Goal: Transaction & Acquisition: Download file/media

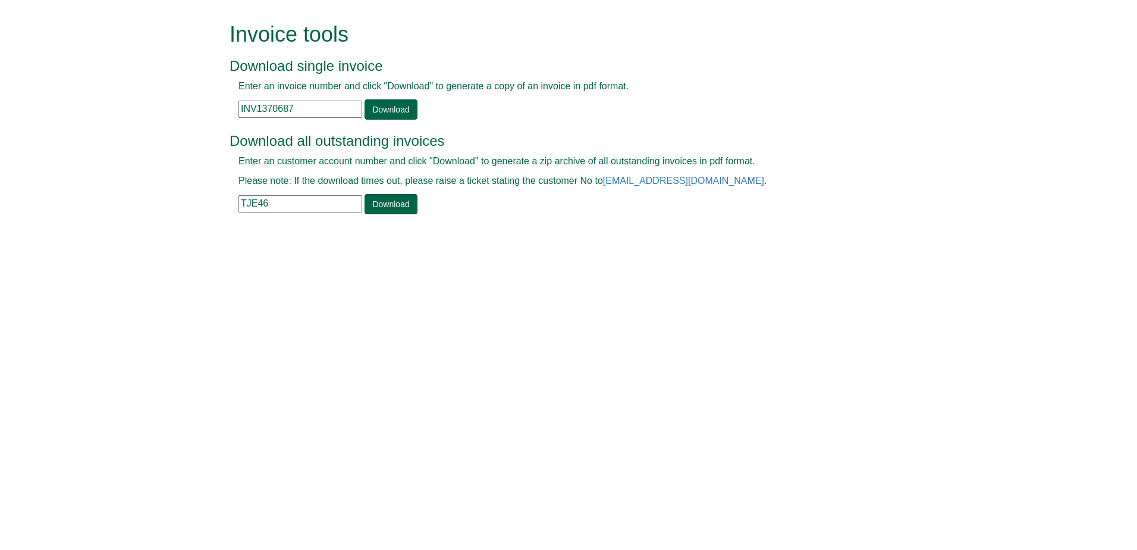
drag, startPoint x: 0, startPoint y: 0, endPoint x: 224, endPoint y: 112, distance: 250.3
click at [224, 112] on div "Invoice tools Download single invoice Enter an invoice number and click "Downlo…" at bounding box center [569, 119] width 696 height 239
paste input "4018"
click at [405, 101] on link "Download" at bounding box center [391, 109] width 52 height 20
drag, startPoint x: 300, startPoint y: 107, endPoint x: 198, endPoint y: 98, distance: 102.1
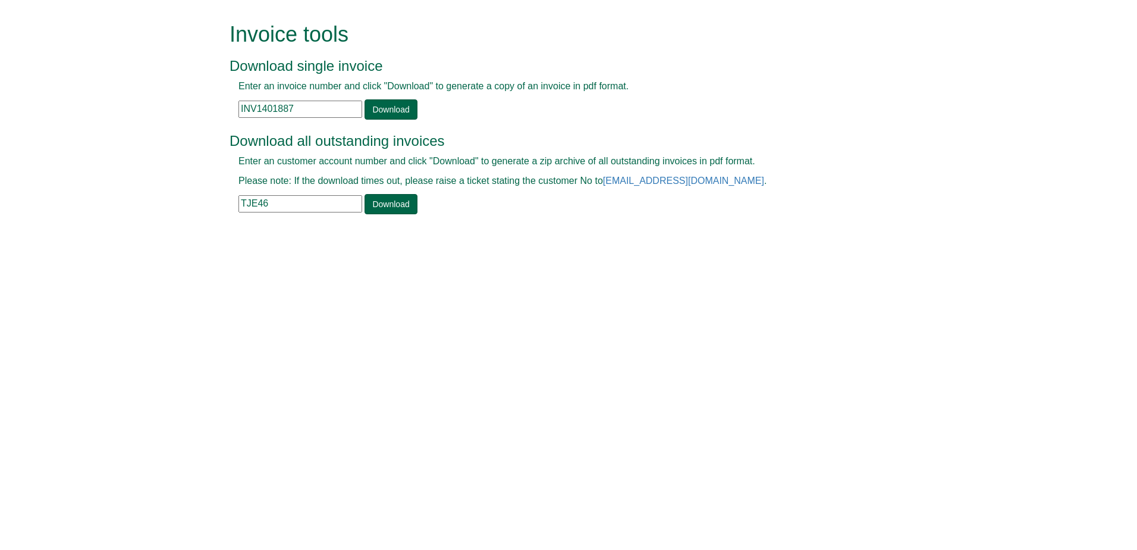
click at [198, 98] on form "Invoice tools Download single invoice Enter an invoice number and click "Downlo…" at bounding box center [568, 119] width 1137 height 239
paste input "909"
click at [369, 108] on link "Download" at bounding box center [391, 109] width 52 height 20
drag, startPoint x: 315, startPoint y: 112, endPoint x: 227, endPoint y: 109, distance: 88.1
click at [227, 109] on div "Invoice tools Download single invoice Enter an invoice number and click "Downlo…" at bounding box center [569, 119] width 696 height 239
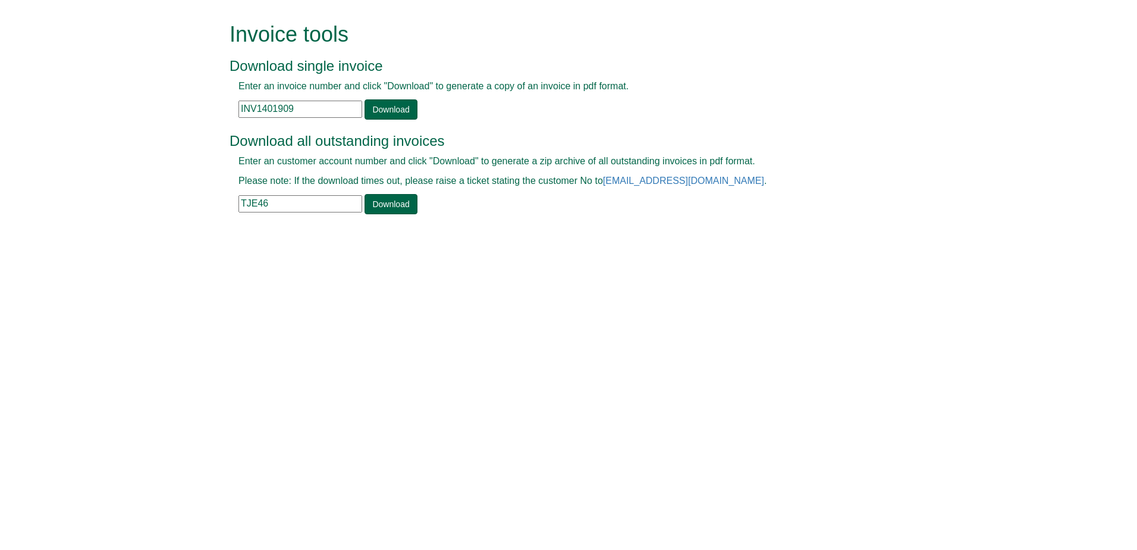
paste input "2065"
click at [373, 109] on link "Download" at bounding box center [391, 109] width 52 height 20
drag, startPoint x: 299, startPoint y: 106, endPoint x: 229, endPoint y: 119, distance: 70.7
click at [229, 119] on div "Invoice tools Download single invoice Enter an invoice number and click "Downlo…" at bounding box center [569, 119] width 696 height 239
paste input "41"
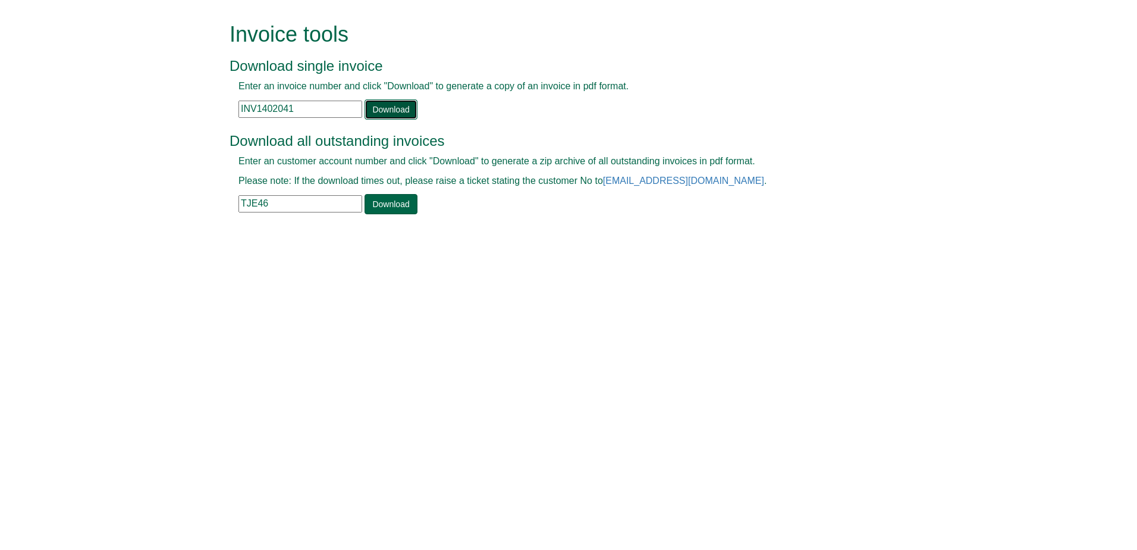
click at [399, 106] on link "Download" at bounding box center [391, 109] width 52 height 20
drag, startPoint x: 294, startPoint y: 112, endPoint x: 202, endPoint y: 111, distance: 92.2
click at [202, 111] on form "Invoice tools Download single invoice Enter an invoice number and click "Downlo…" at bounding box center [568, 119] width 1137 height 239
paste input "1995"
type input "INV1401995"
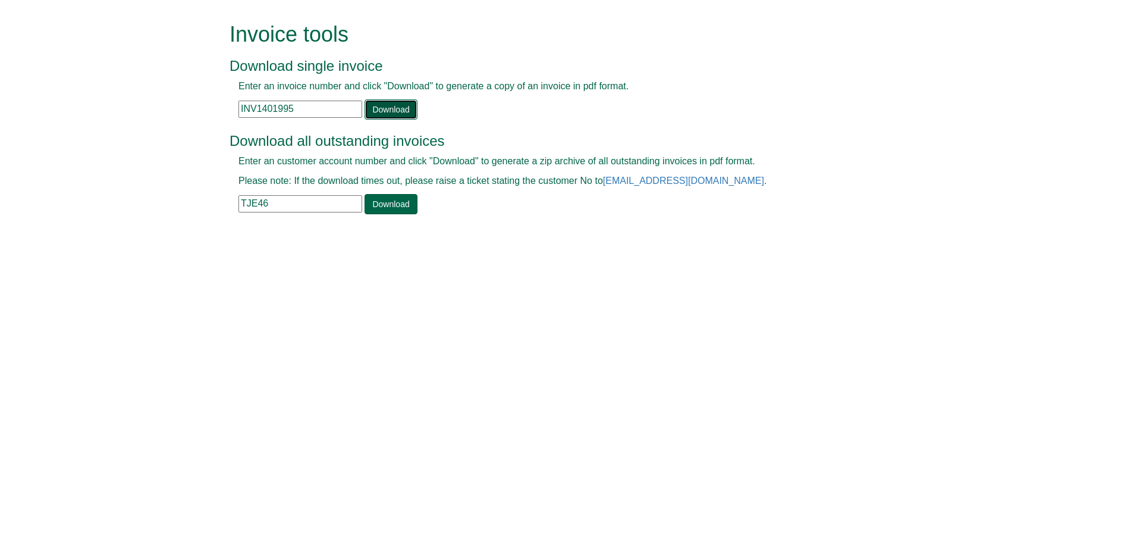
click at [374, 112] on link "Download" at bounding box center [391, 109] width 52 height 20
